Goal: Transaction & Acquisition: Purchase product/service

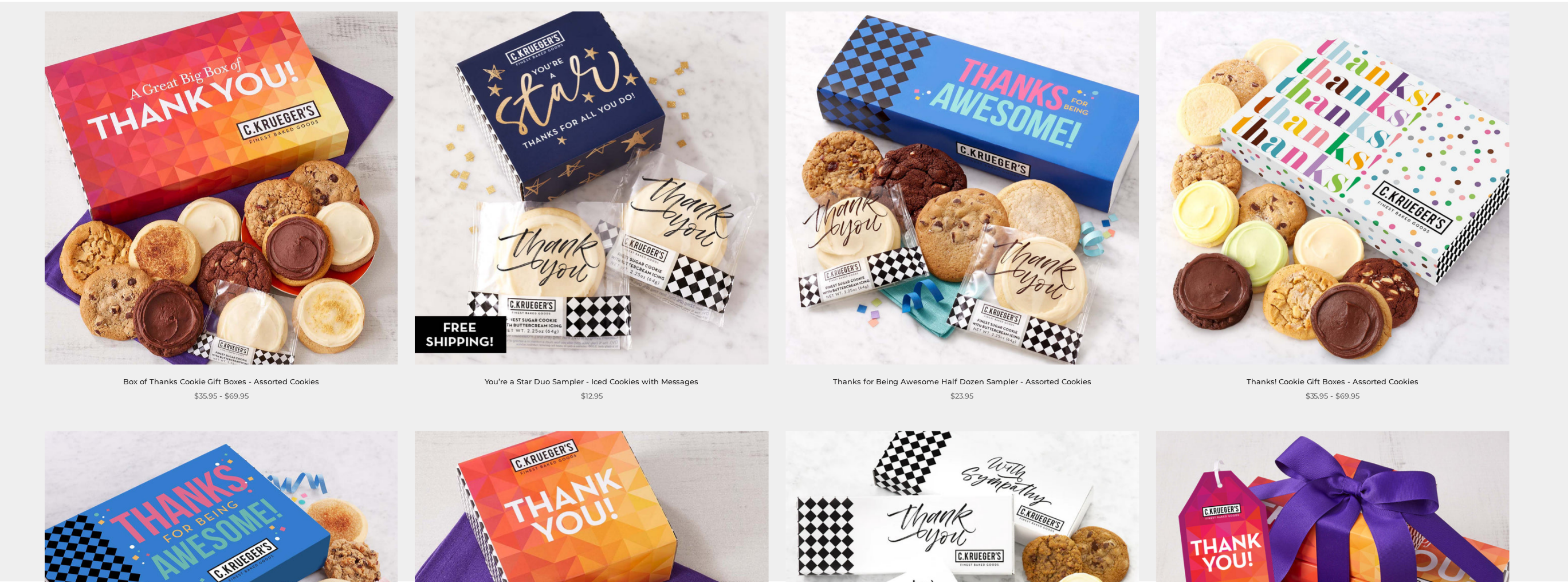
scroll to position [229, 0]
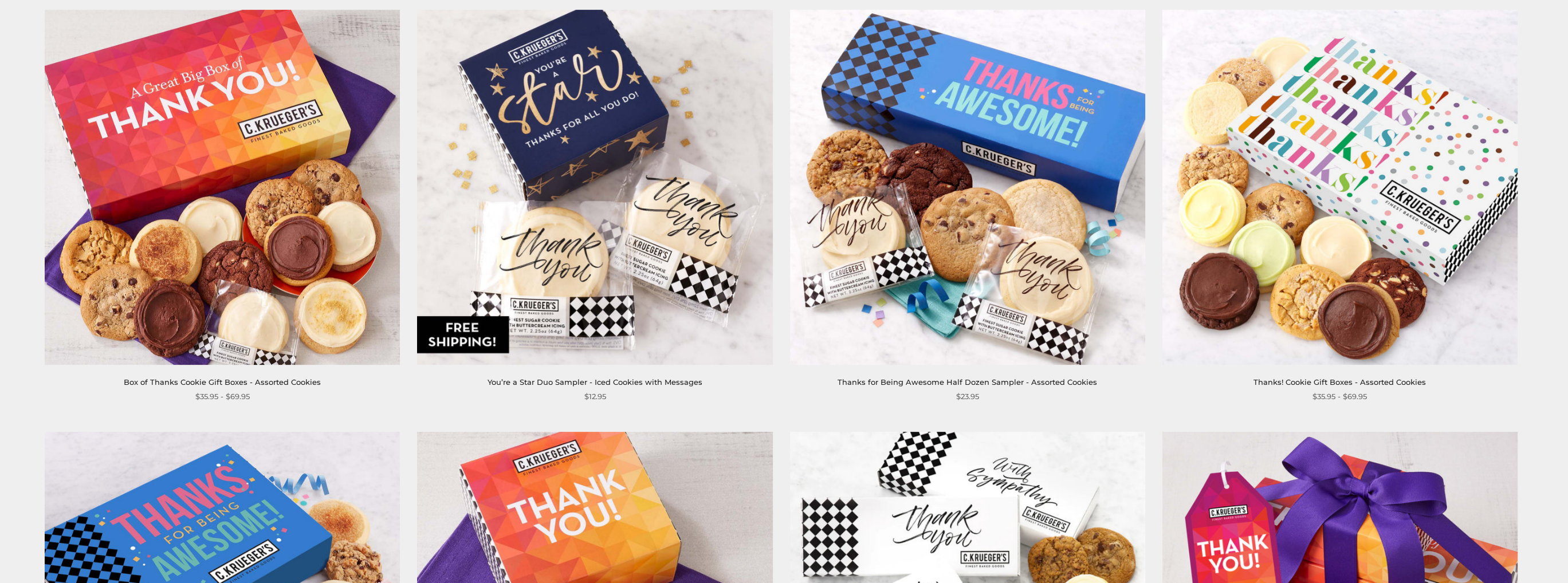
click at [255, 247] on img at bounding box center [222, 187] width 355 height 355
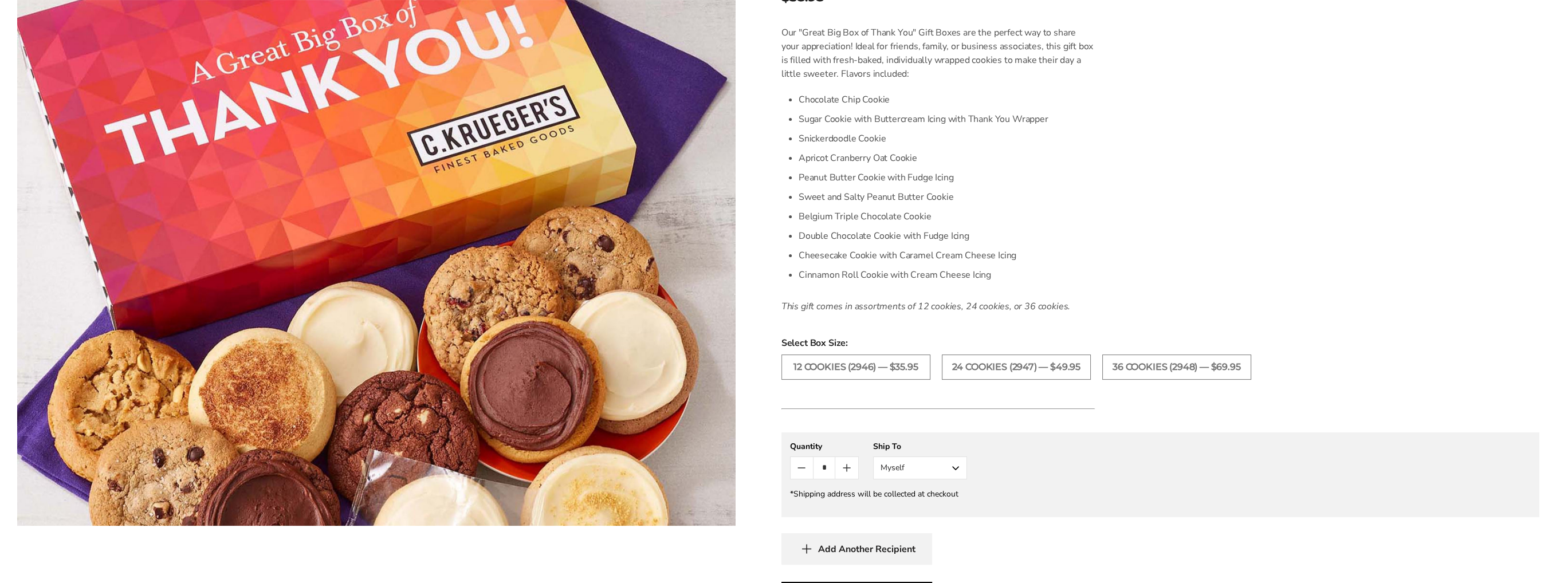
scroll to position [286, 0]
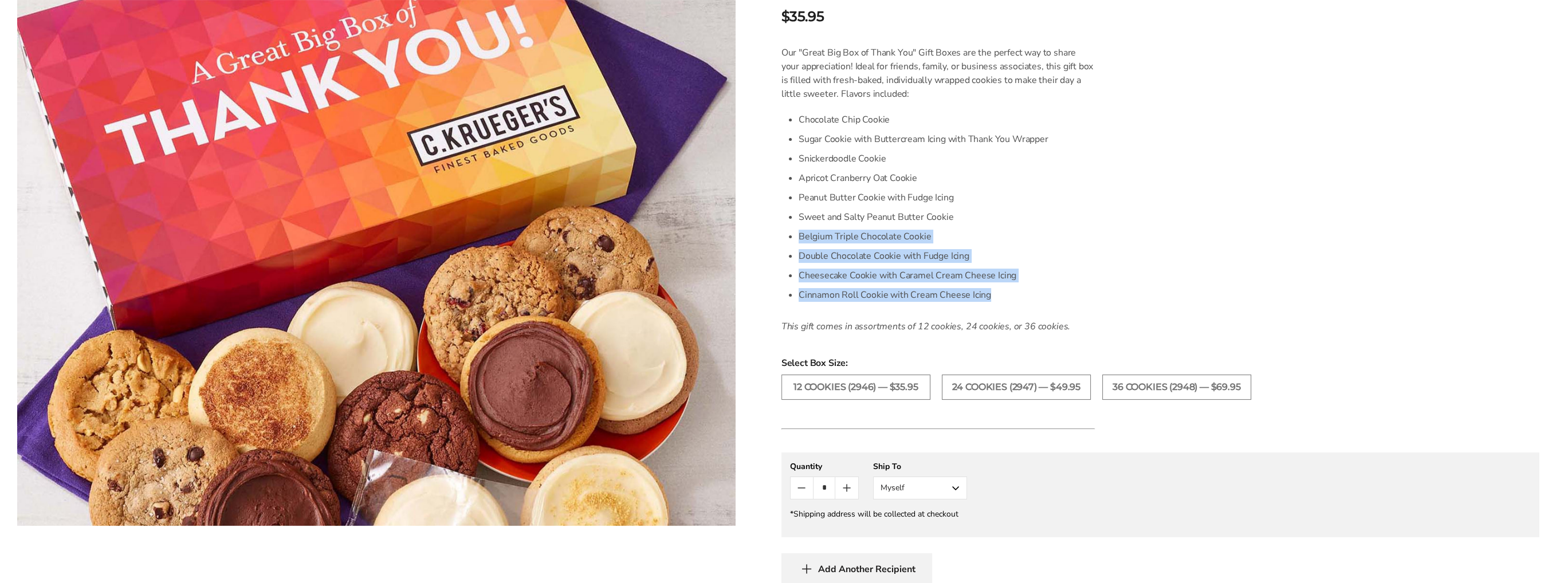
drag, startPoint x: 799, startPoint y: 238, endPoint x: 1016, endPoint y: 297, distance: 224.9
click at [1016, 297] on ul "Chocolate Chip Cookie Sugar Cookie with Buttercream Icing with Thank You Wrappe…" at bounding box center [946, 207] width 296 height 195
click at [890, 298] on li "Cinnamon Roll Cookie with Cream Cheese Icing" at bounding box center [946, 295] width 296 height 19
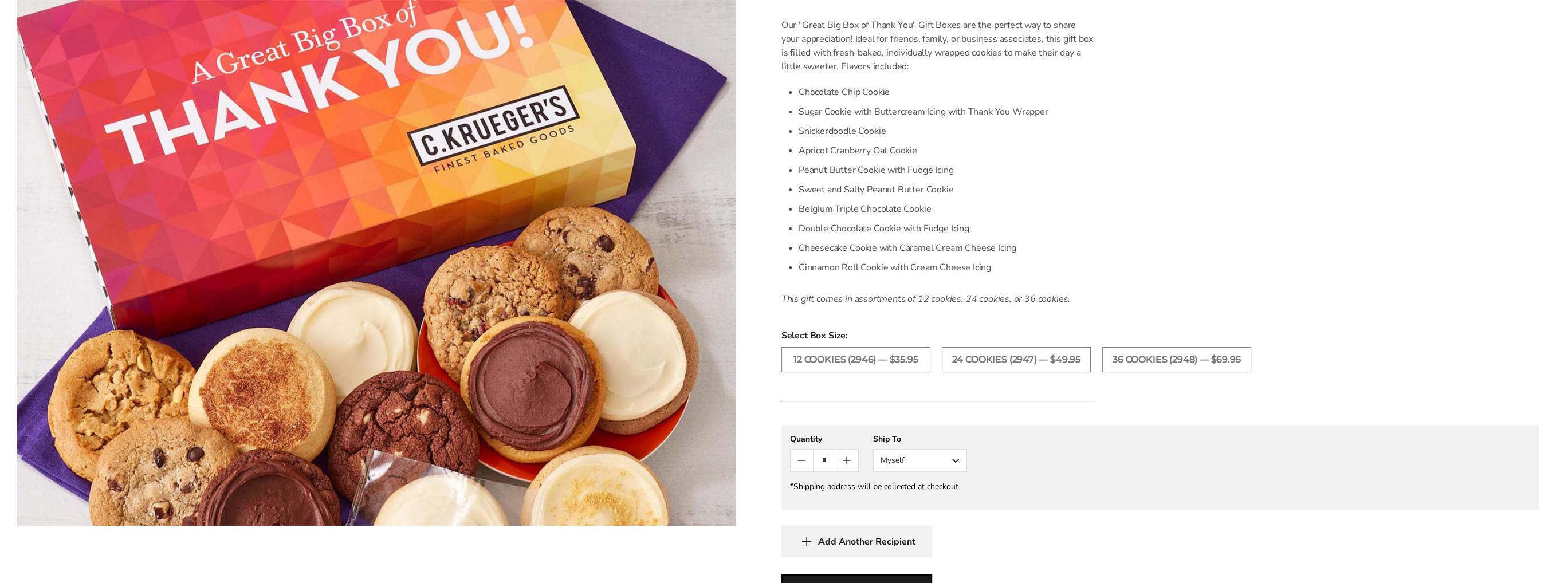
scroll to position [172, 0]
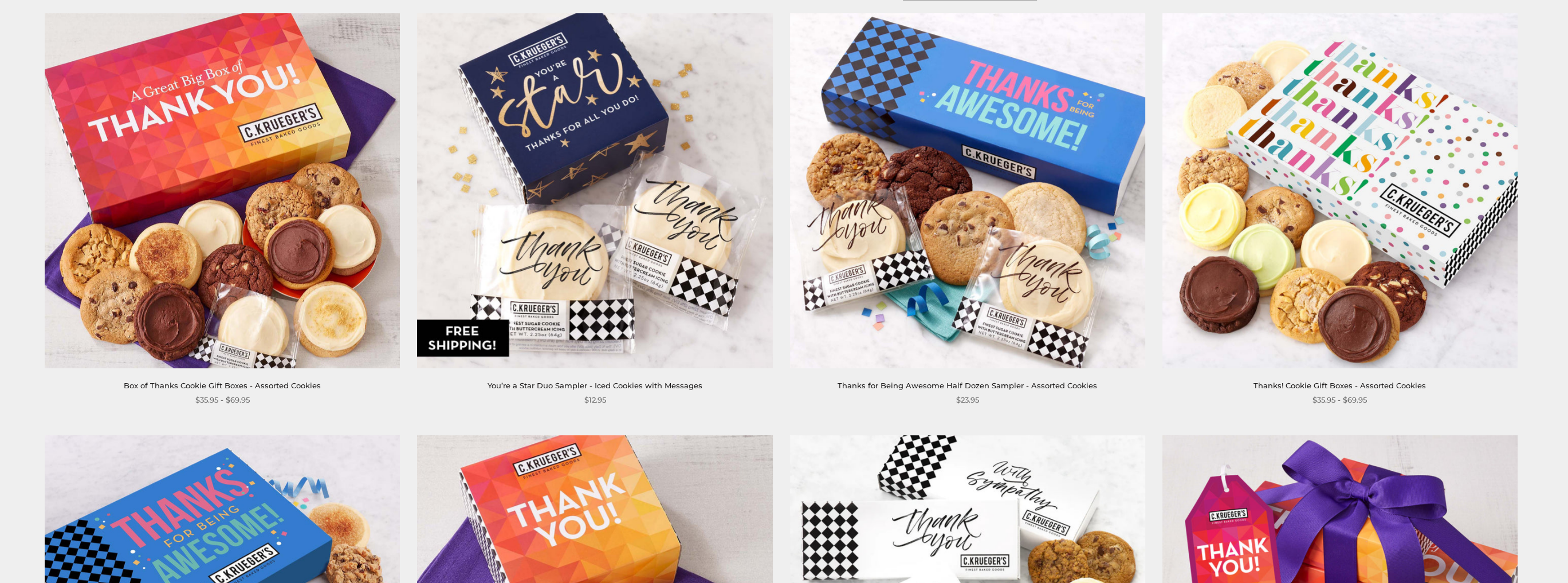
scroll to position [172, 0]
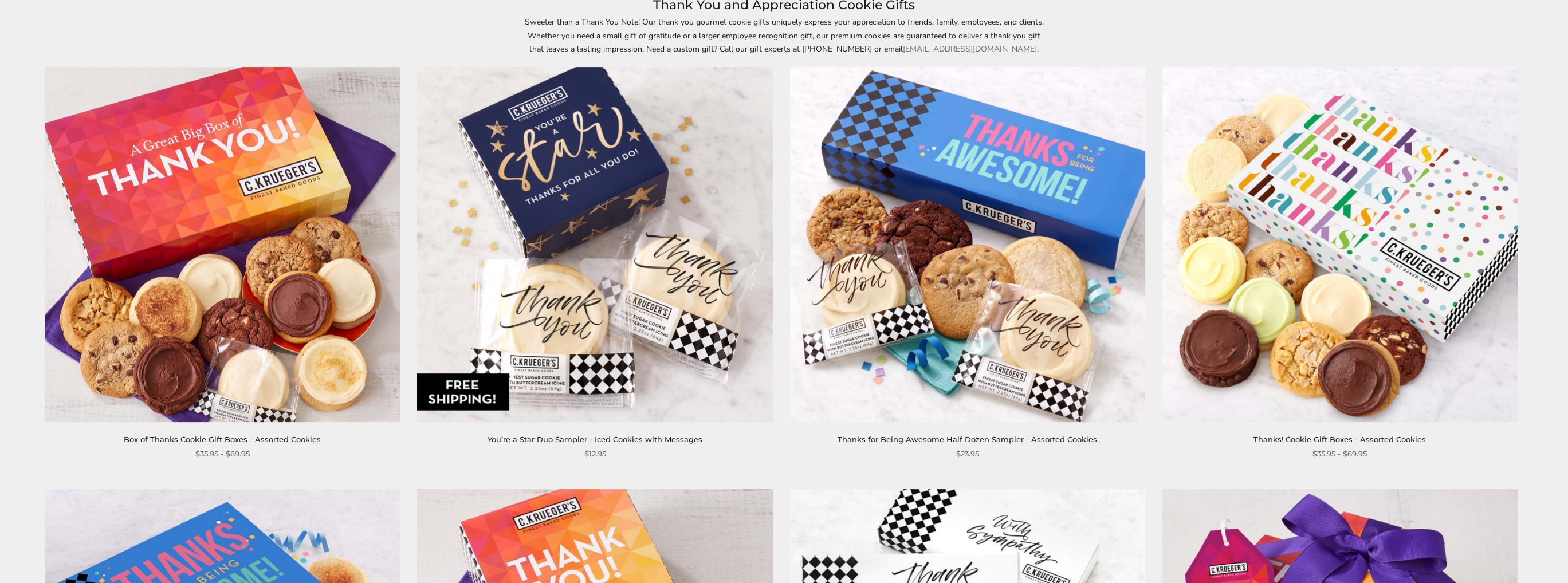
click at [303, 282] on img at bounding box center [222, 244] width 355 height 355
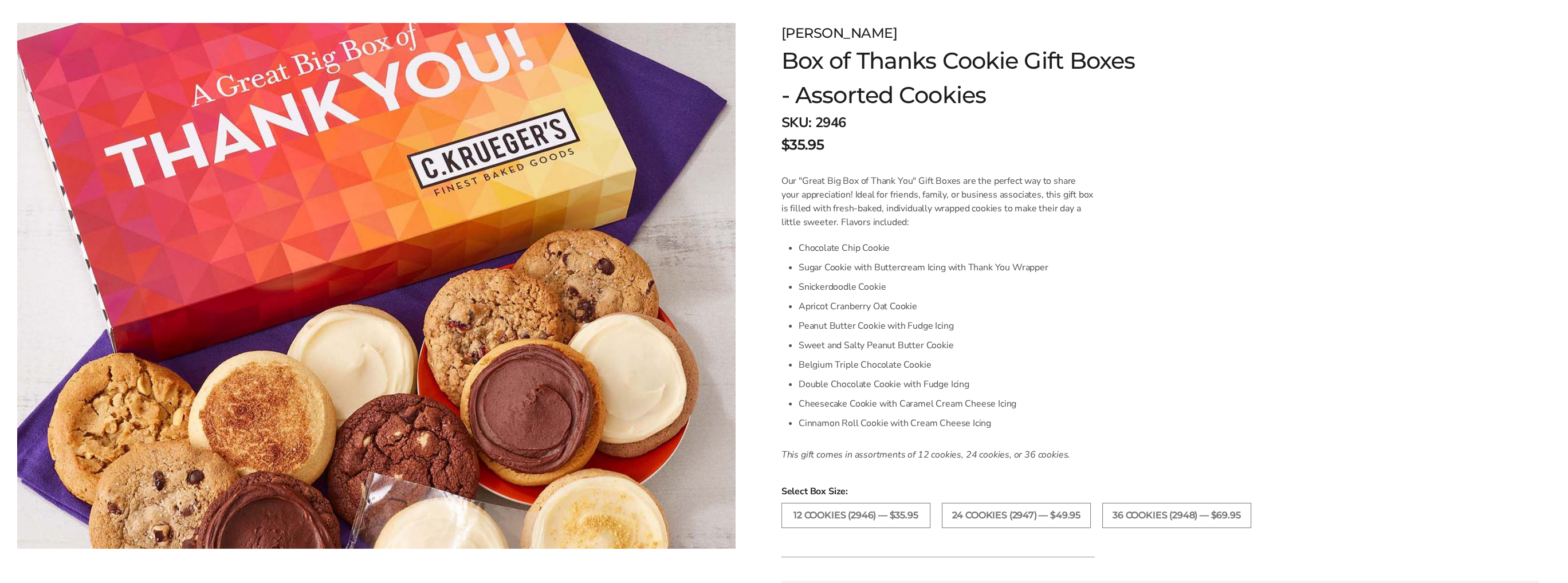
scroll to position [172, 0]
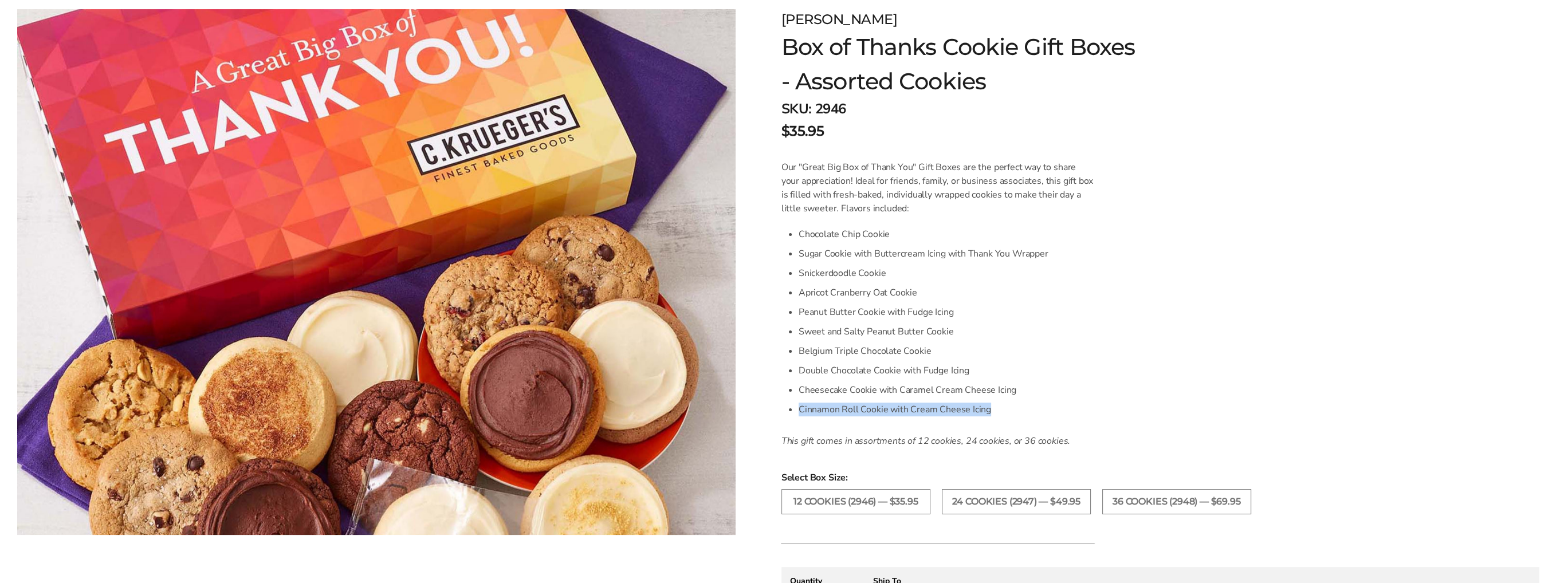
drag, startPoint x: 800, startPoint y: 412, endPoint x: 1012, endPoint y: 400, distance: 212.3
click at [1012, 400] on li "Cinnamon Roll Cookie with Cream Cheese Icing" at bounding box center [946, 409] width 296 height 19
click at [922, 410] on li "Cinnamon Roll Cookie with Cream Cheese Icing" at bounding box center [946, 409] width 296 height 19
drag, startPoint x: 799, startPoint y: 409, endPoint x: 990, endPoint y: 409, distance: 191.0
click at [990, 409] on li "Cinnamon Roll Cookie with Cream Cheese Icing" at bounding box center [946, 409] width 296 height 19
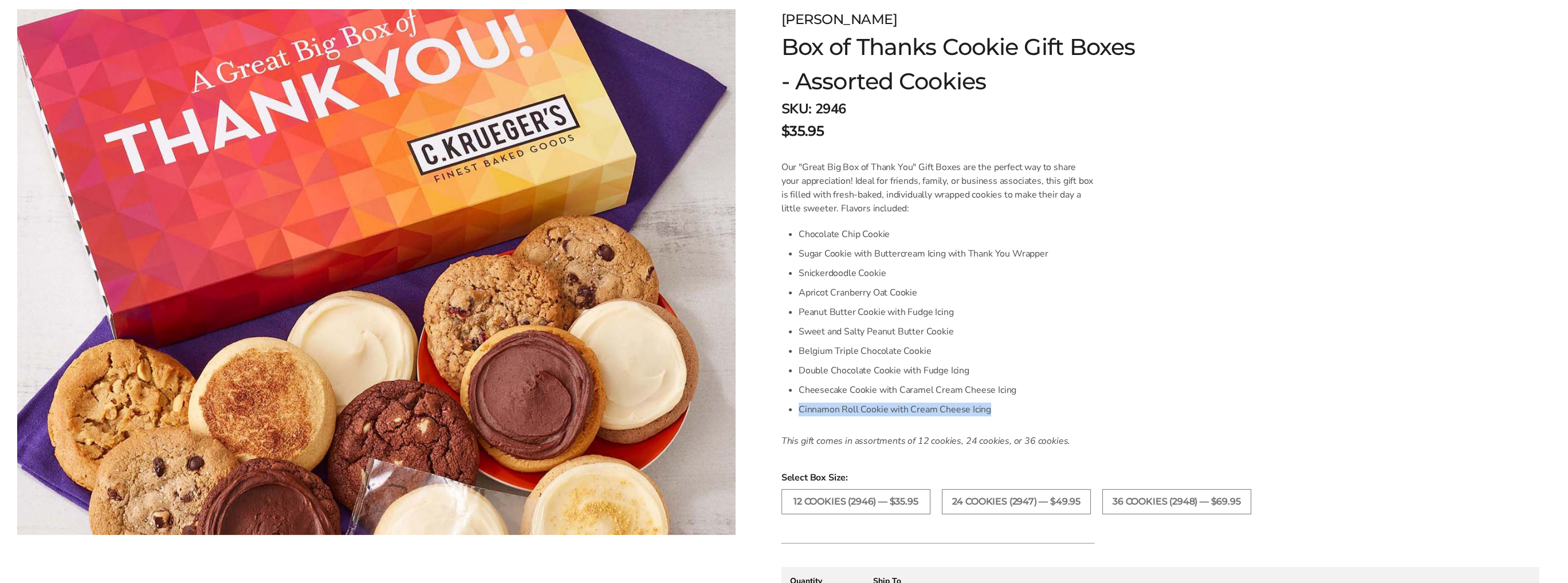
click at [903, 418] on li "Cinnamon Roll Cookie with Cream Cheese Icing" at bounding box center [946, 409] width 296 height 19
drag, startPoint x: 801, startPoint y: 410, endPoint x: 974, endPoint y: 409, distance: 173.0
click at [974, 409] on li "Cinnamon Roll Cookie with Cream Cheese Icing" at bounding box center [946, 409] width 296 height 19
click at [976, 411] on li "Cinnamon Roll Cookie with Cream Cheese Icing" at bounding box center [946, 409] width 296 height 19
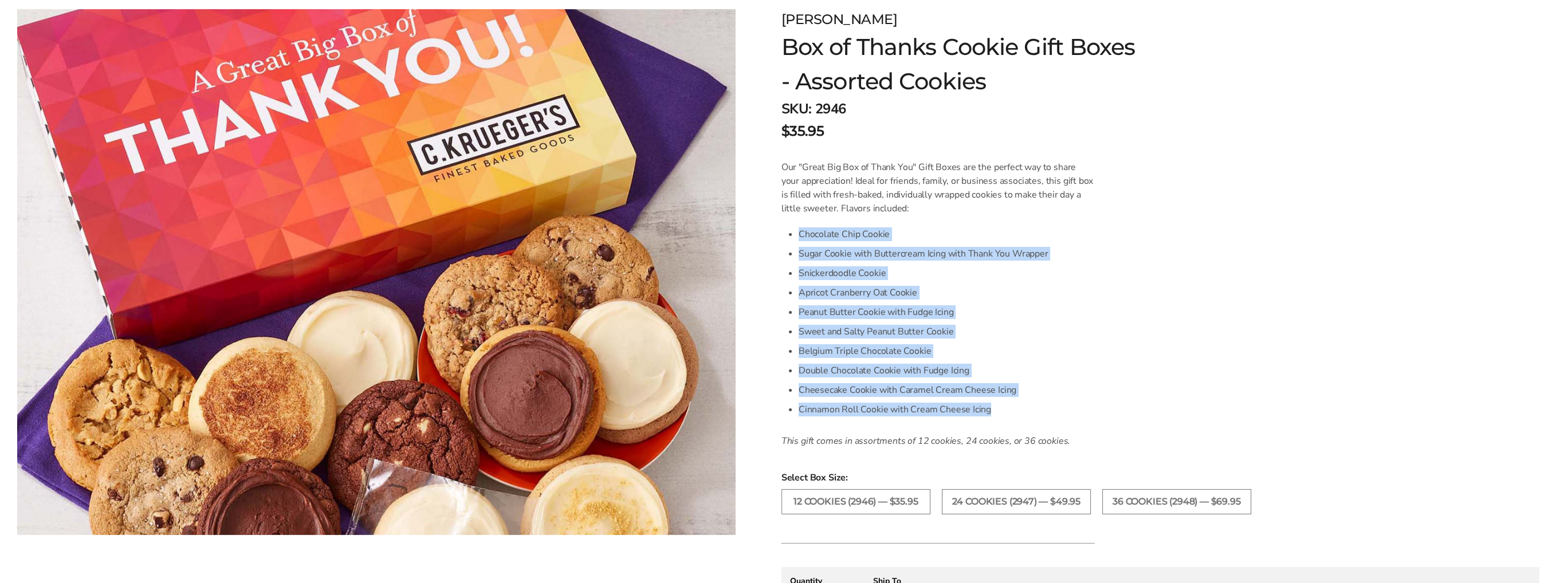
drag, startPoint x: 997, startPoint y: 409, endPoint x: 793, endPoint y: 235, distance: 268.1
click at [793, 235] on div "Our "Great Big Box of Thank You" Gift Boxes are the perfect way to share your a…" at bounding box center [938, 304] width 313 height 287
click at [1010, 415] on li "Cinnamon Roll Cookie with Cream Cheese Icing" at bounding box center [946, 409] width 296 height 19
click at [1001, 410] on li "Cinnamon Roll Cookie with Cream Cheese Icing" at bounding box center [946, 409] width 296 height 19
click at [994, 409] on li "Cinnamon Roll Cookie with Cream Cheese Icing" at bounding box center [946, 409] width 296 height 19
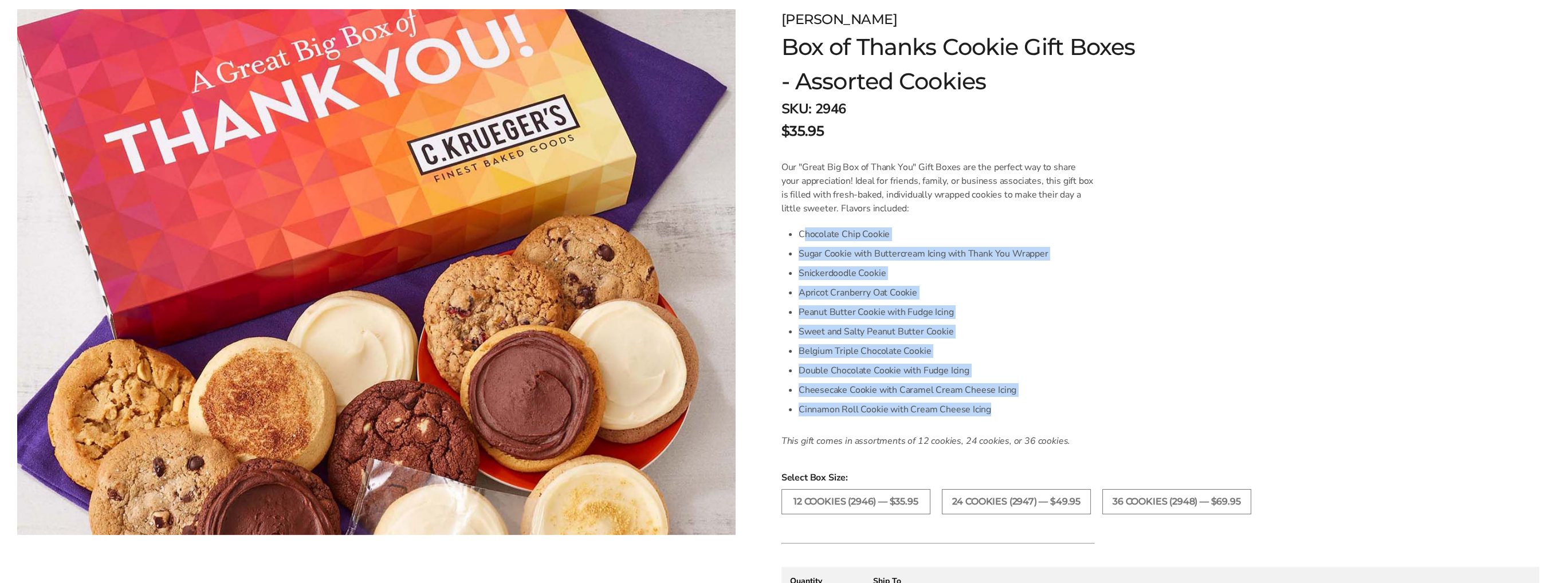
drag, startPoint x: 994, startPoint y: 409, endPoint x: 802, endPoint y: 236, distance: 258.4
click at [802, 236] on ul "Chocolate Chip Cookie Sugar Cookie with Buttercream Icing with Thank You Wrappe…" at bounding box center [946, 321] width 296 height 195
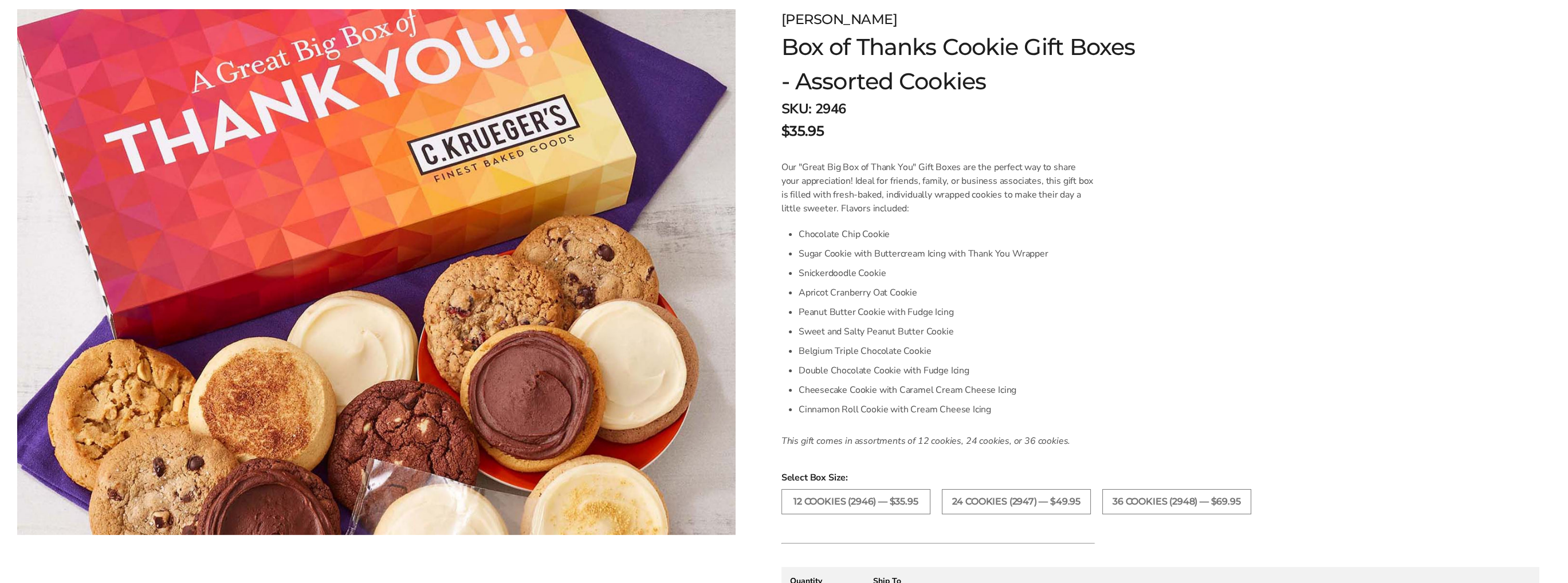
click at [795, 242] on div "Our "Great Big Box of Thank You" Gift Boxes are the perfect way to share your a…" at bounding box center [938, 304] width 313 height 287
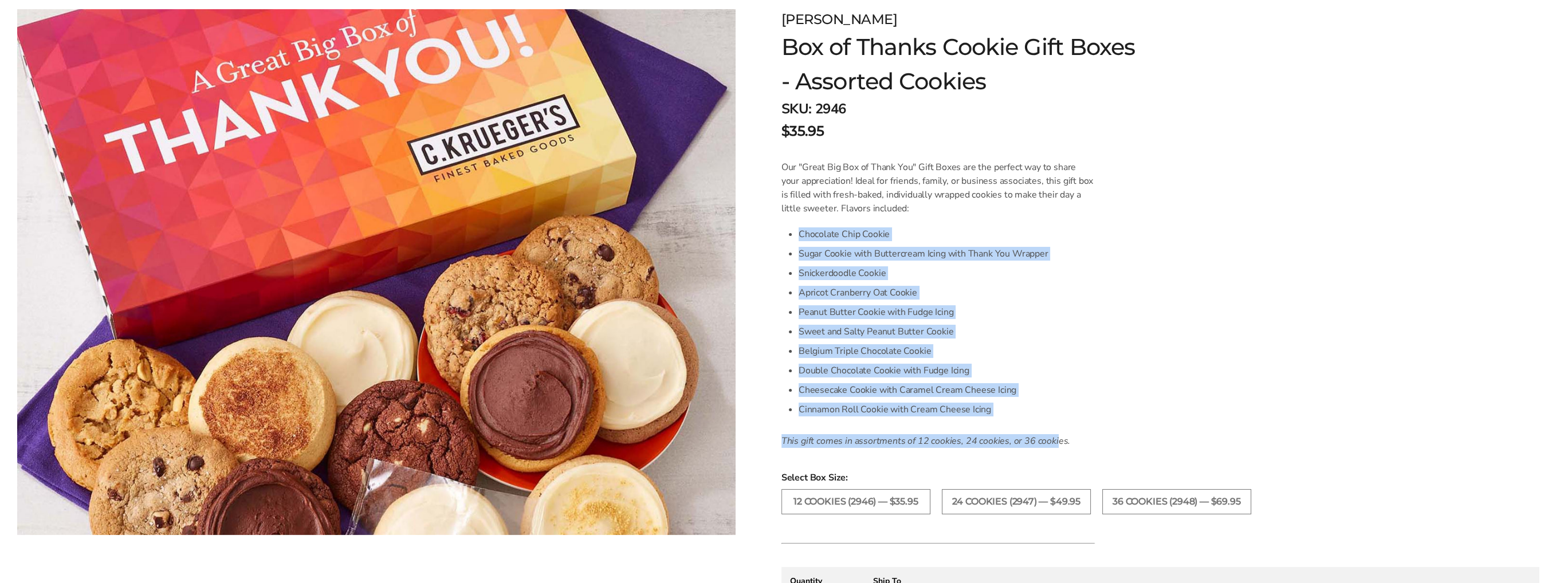
drag, startPoint x: 800, startPoint y: 232, endPoint x: 1053, endPoint y: 431, distance: 321.9
click at [1053, 431] on div "Our "Great Big Box of Thank You" Gift Boxes are the perfect way to share your a…" at bounding box center [938, 304] width 313 height 287
click at [1123, 386] on form "C.KRUEGER'S Box of Thanks Cookie Gift Boxes - Assorted Cookies SKU: 2946 $35.95…" at bounding box center [1161, 422] width 758 height 827
